Goal: Understand site structure: Understand site structure

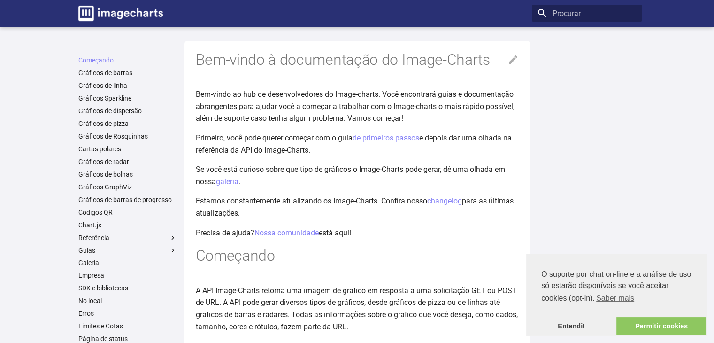
scroll to position [47, 0]
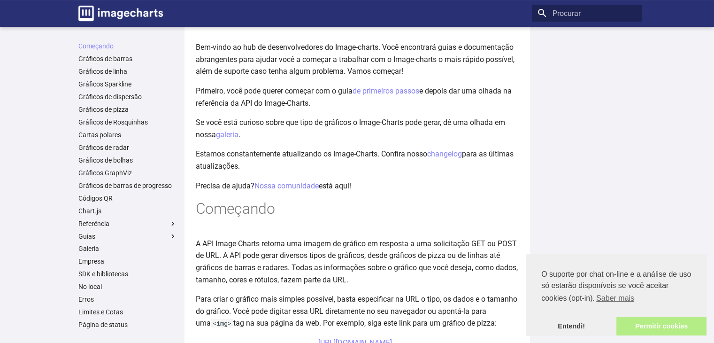
drag, startPoint x: 644, startPoint y: 326, endPoint x: 635, endPoint y: 323, distance: 9.5
click at [644, 326] on font "Permitir cookies" at bounding box center [661, 326] width 53 height 8
click at [639, 328] on font "Permitir cookies" at bounding box center [661, 326] width 53 height 8
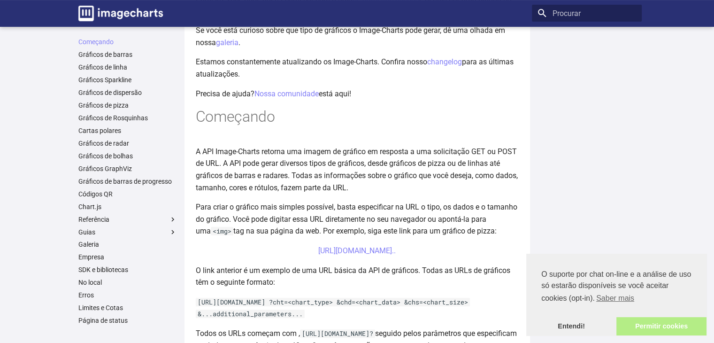
scroll to position [0, 0]
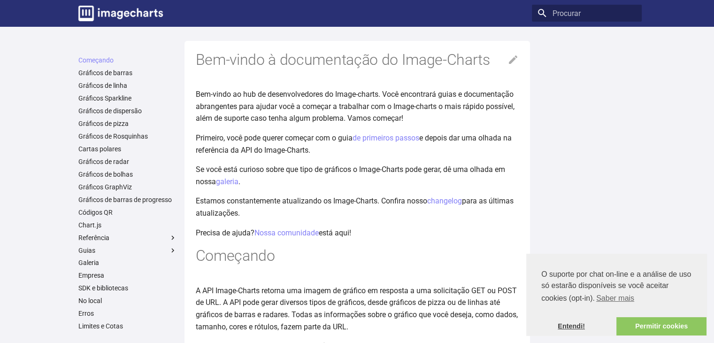
click at [573, 326] on font "Entendi!" at bounding box center [571, 326] width 27 height 8
click at [669, 326] on font "Permitir cookies" at bounding box center [661, 326] width 53 height 8
drag, startPoint x: 580, startPoint y: 128, endPoint x: 575, endPoint y: 137, distance: 10.3
click at [578, 130] on div at bounding box center [587, 191] width 110 height 279
click at [565, 316] on div "O suporte por chat on-line e a análise de uso só estarão disponíveis se você ac…" at bounding box center [616, 295] width 180 height 82
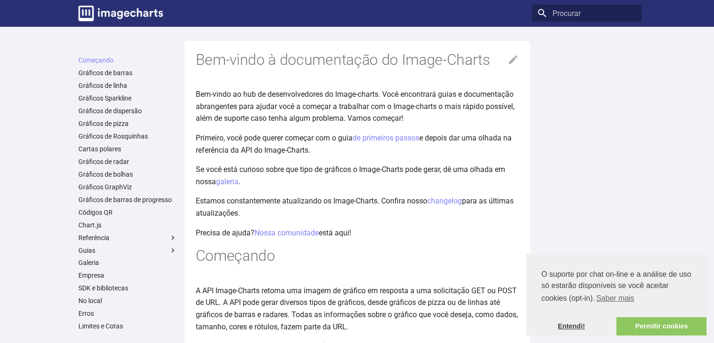
click at [565, 321] on link "Entendi!" at bounding box center [571, 326] width 90 height 19
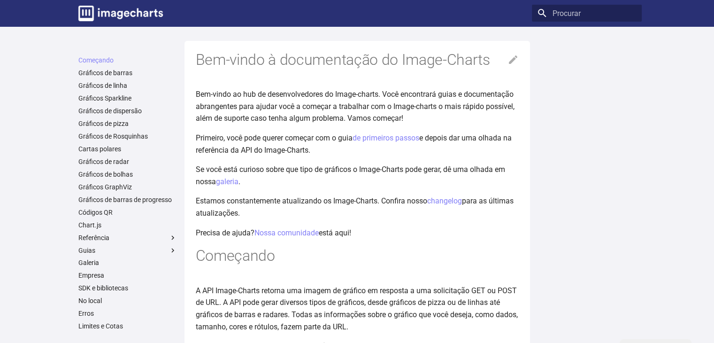
click at [567, 322] on font "Entendi!" at bounding box center [571, 326] width 27 height 8
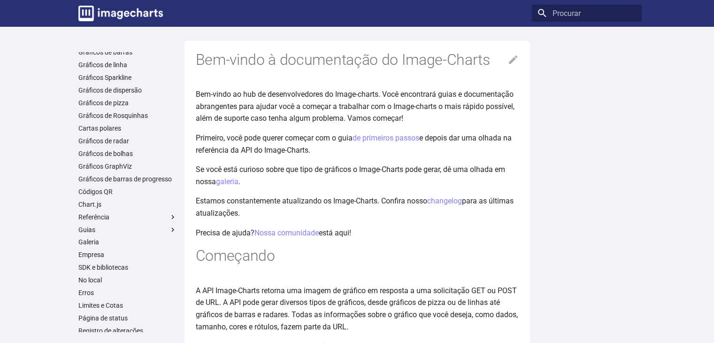
scroll to position [37, 0]
